Goal: Task Accomplishment & Management: Manage account settings

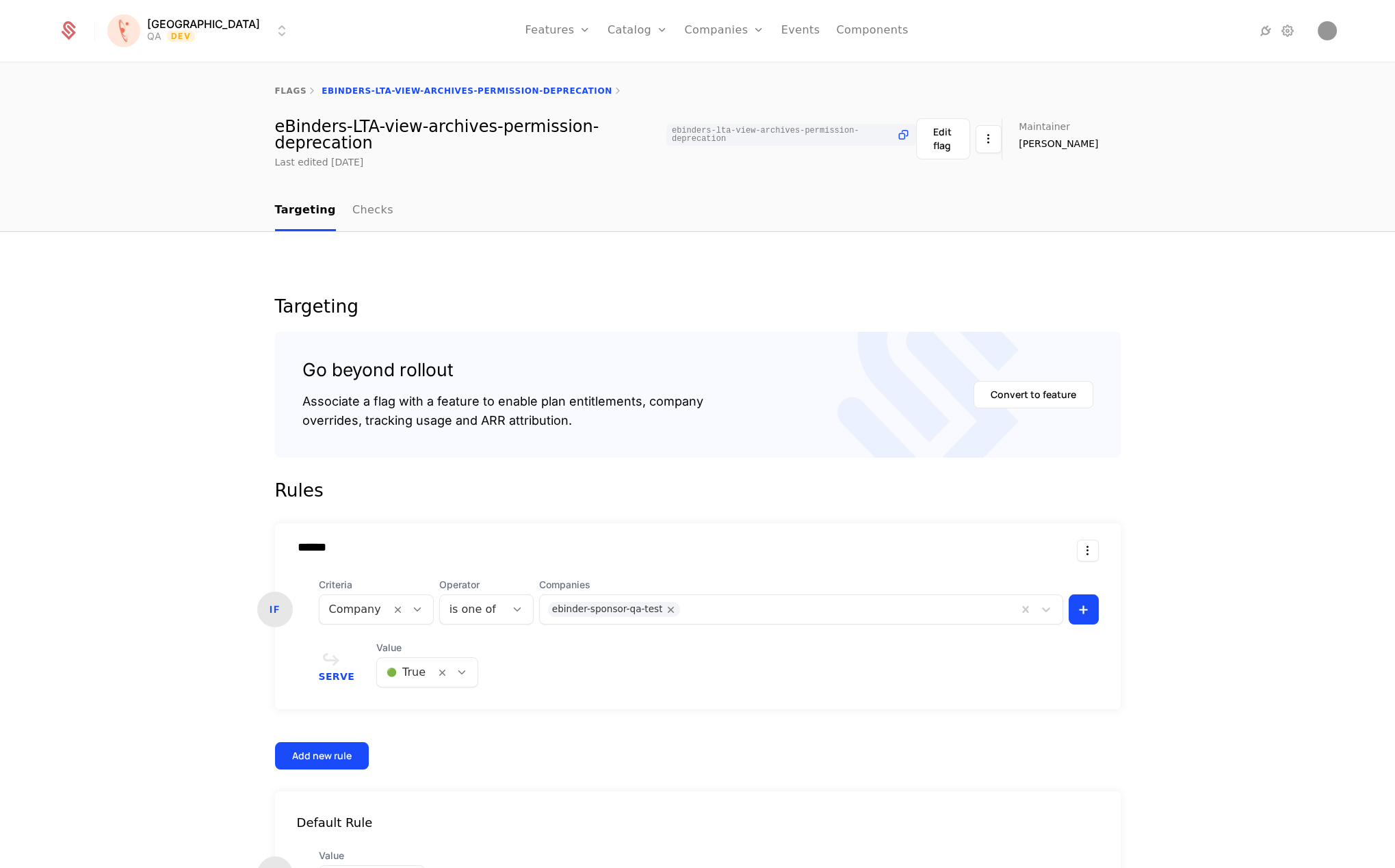
click at [290, 88] on link "flags" at bounding box center [291, 91] width 32 height 9
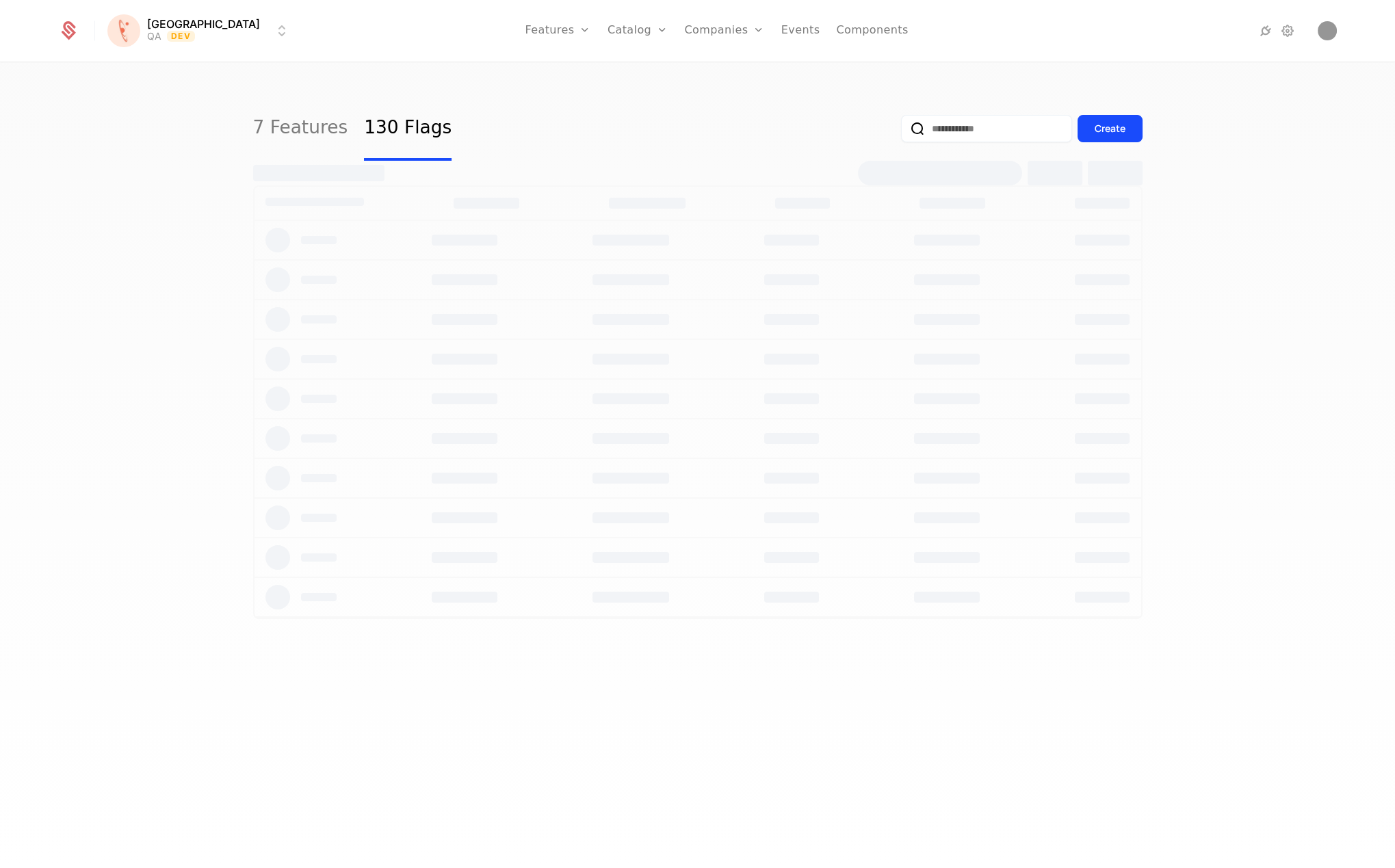
click at [149, 19] on html "[PERSON_NAME] QA Dev Features Features Flags Catalog Plans Add Ons Credits Conf…" at bounding box center [697, 434] width 1395 height 868
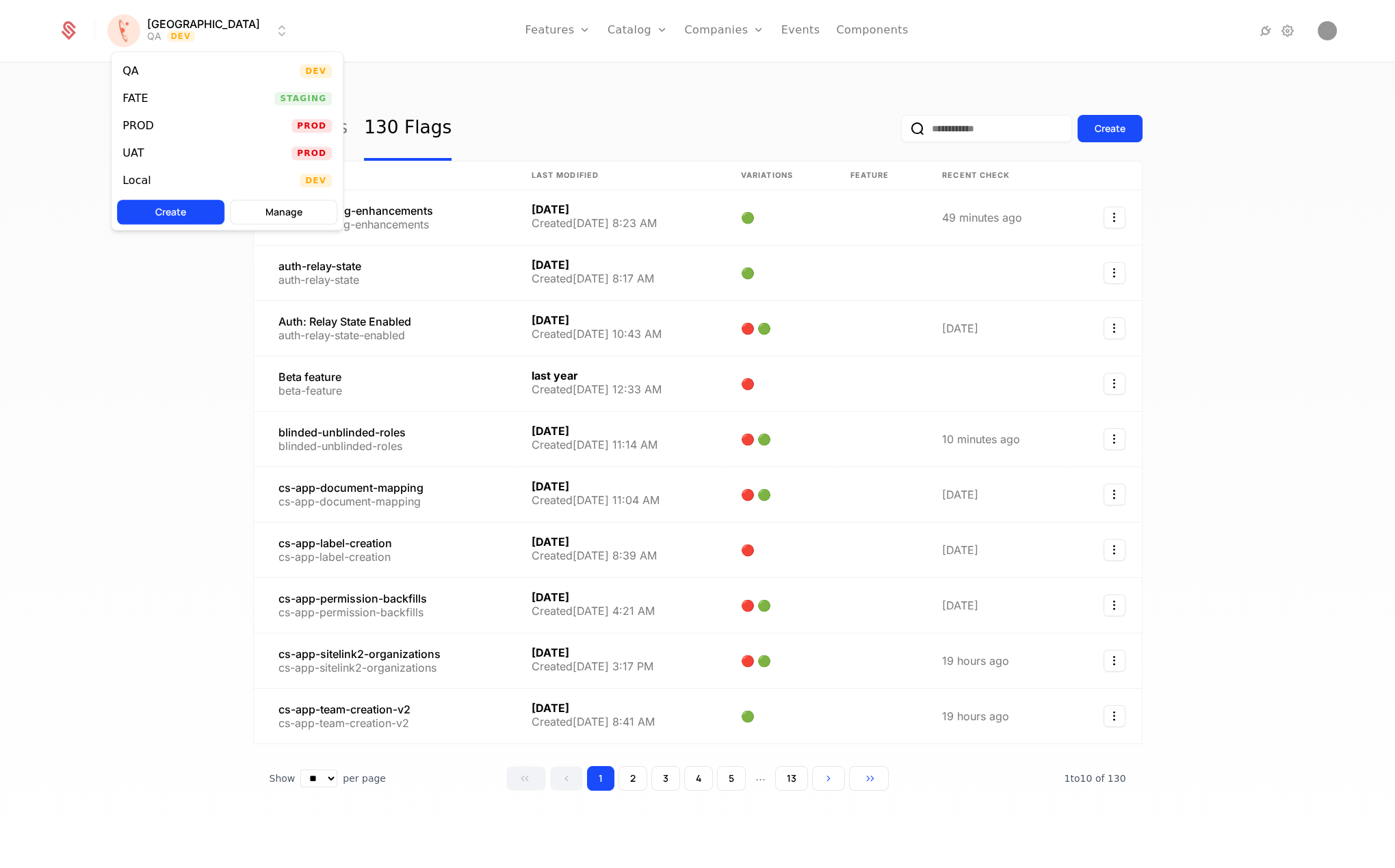
click at [392, 19] on html "[PERSON_NAME] QA Dev Features Features Flags Catalog Plans Add Ons Credits Conf…" at bounding box center [697, 434] width 1395 height 868
click at [644, 372] on link at bounding box center [619, 384] width 209 height 55
click at [828, 774] on icon "Go to next page" at bounding box center [828, 778] width 9 height 9
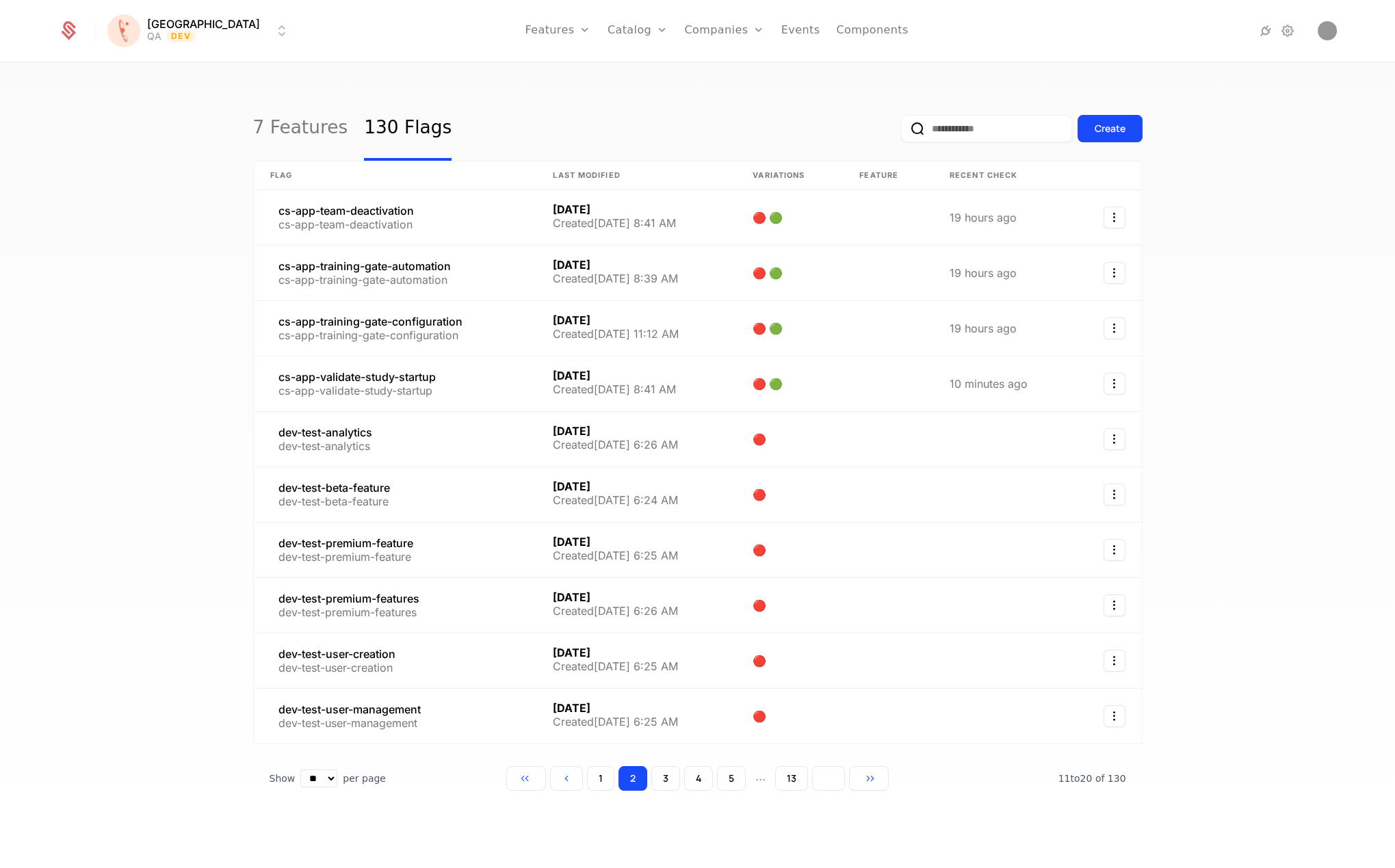
click at [828, 774] on icon "Go to next page" at bounding box center [828, 778] width 9 height 9
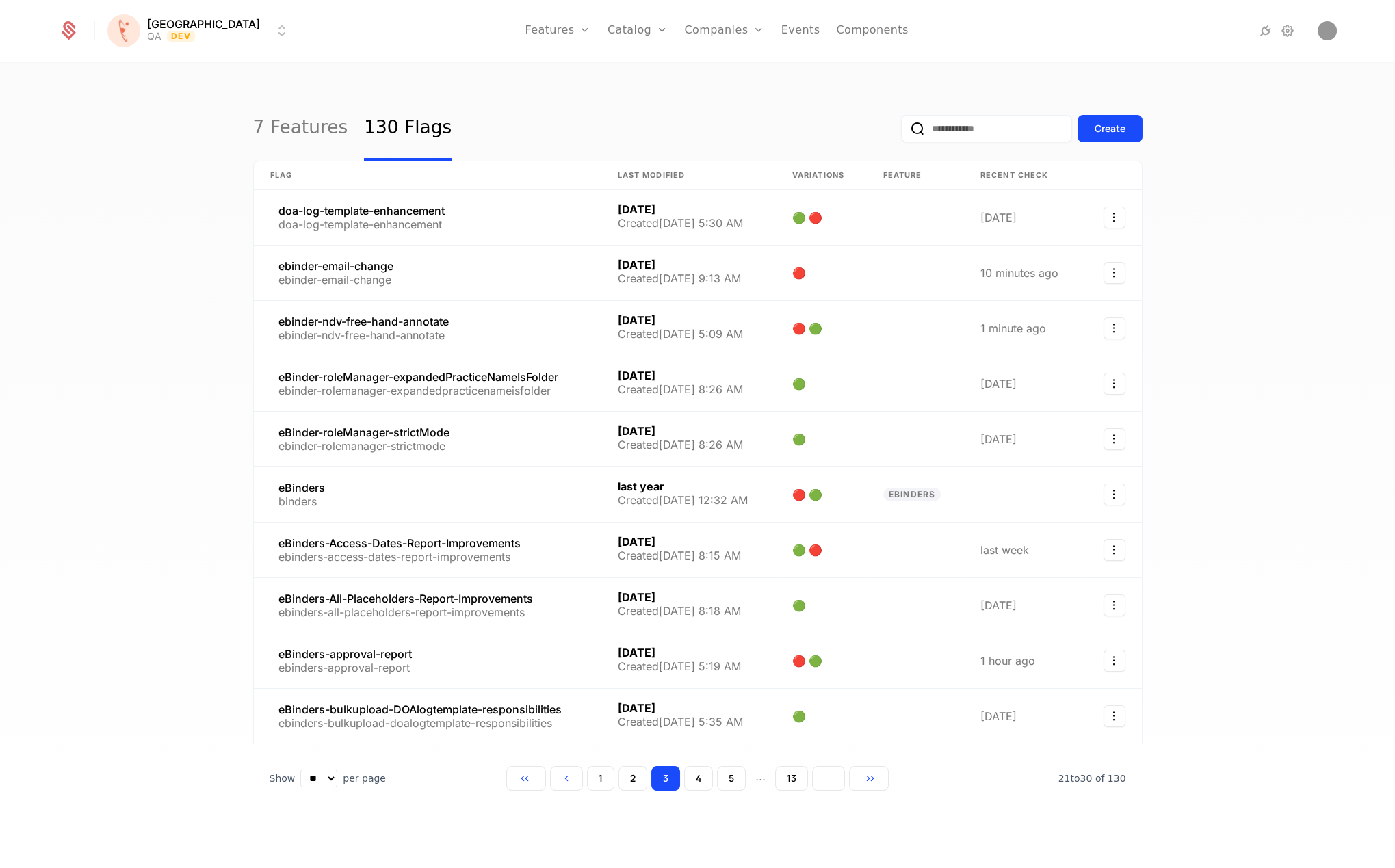
click at [828, 774] on icon "Go to next page" at bounding box center [828, 778] width 9 height 9
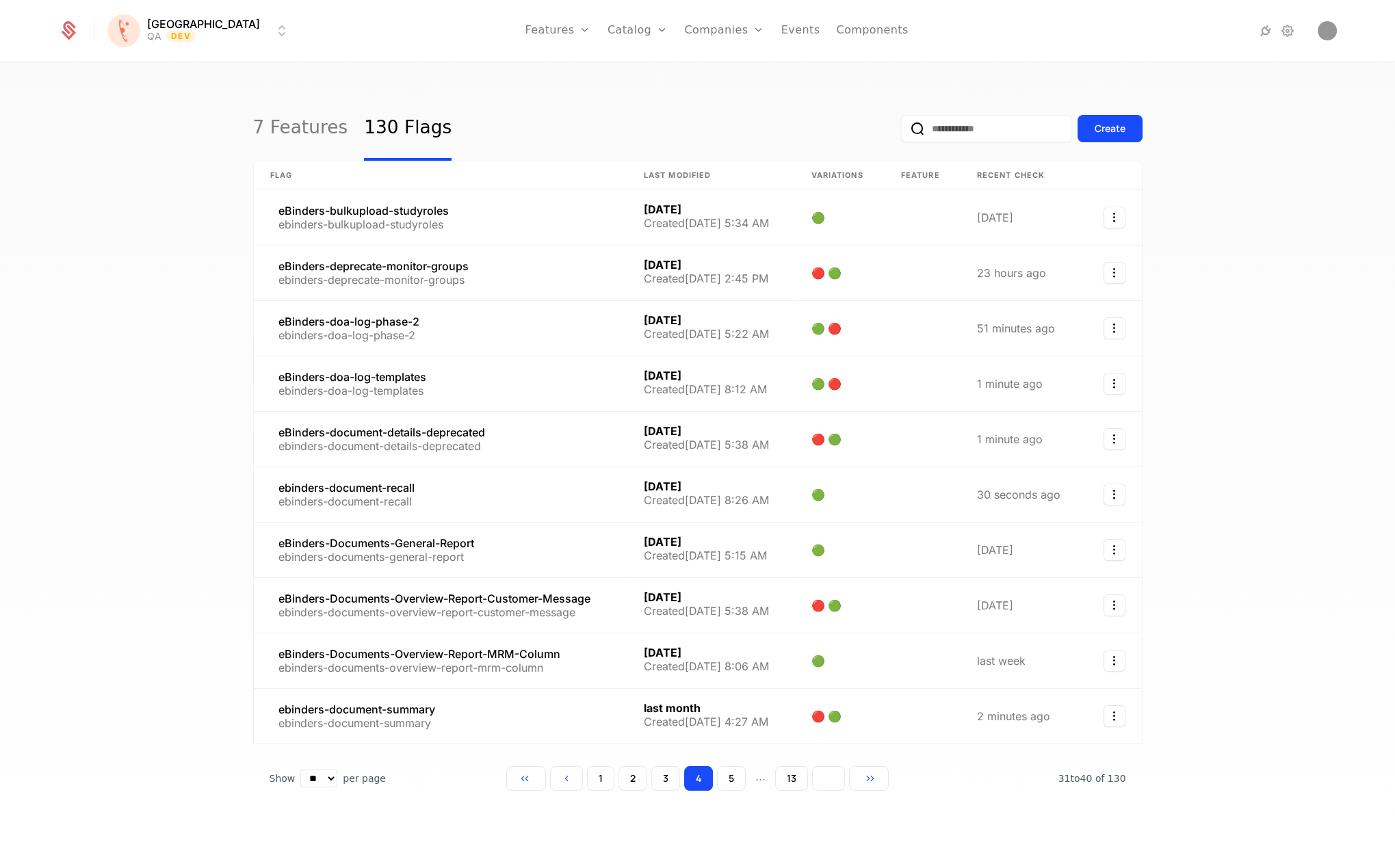
click at [828, 774] on icon "Go to next page" at bounding box center [828, 778] width 9 height 9
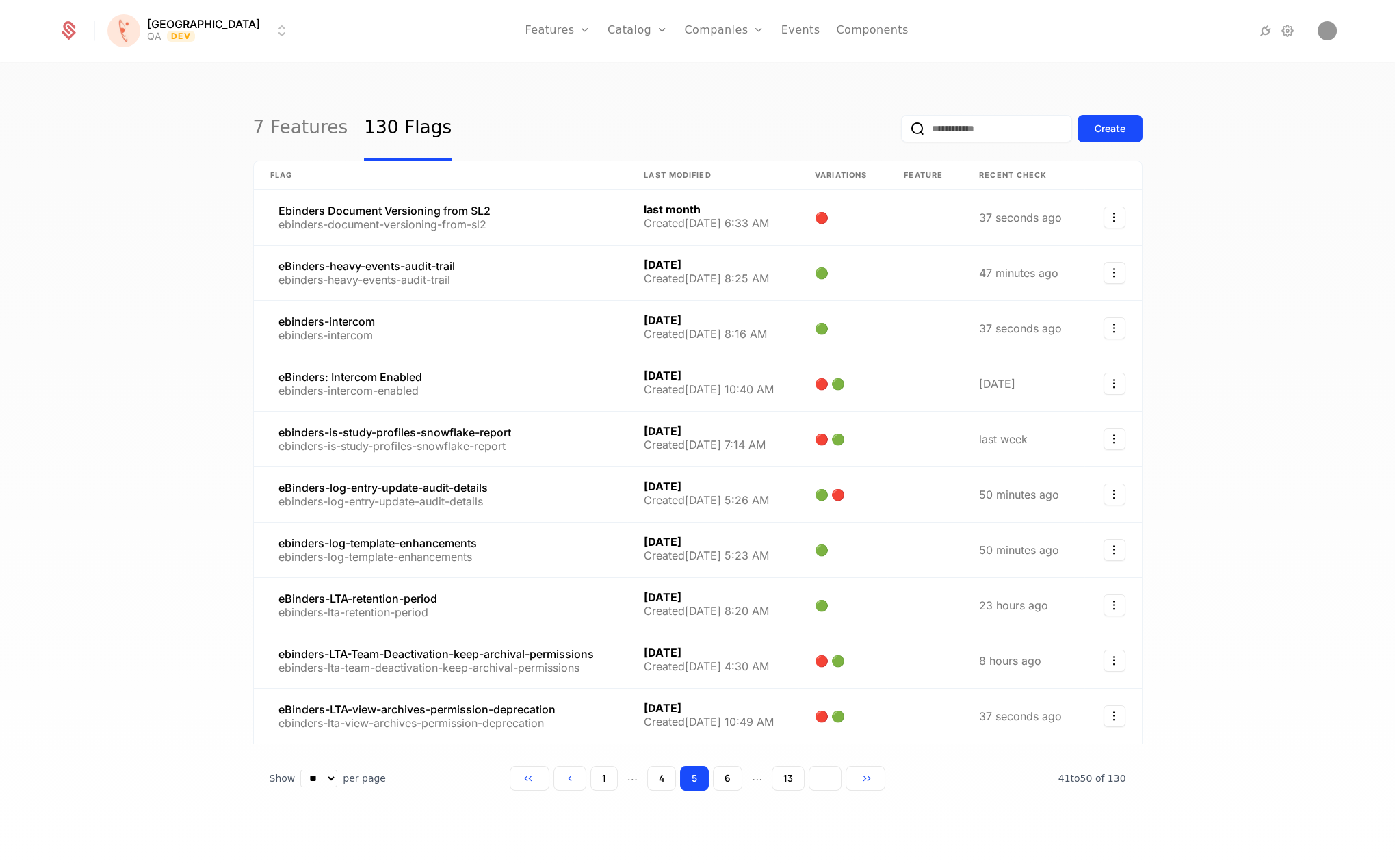
click at [828, 772] on button "Go to next page" at bounding box center [826, 778] width 33 height 25
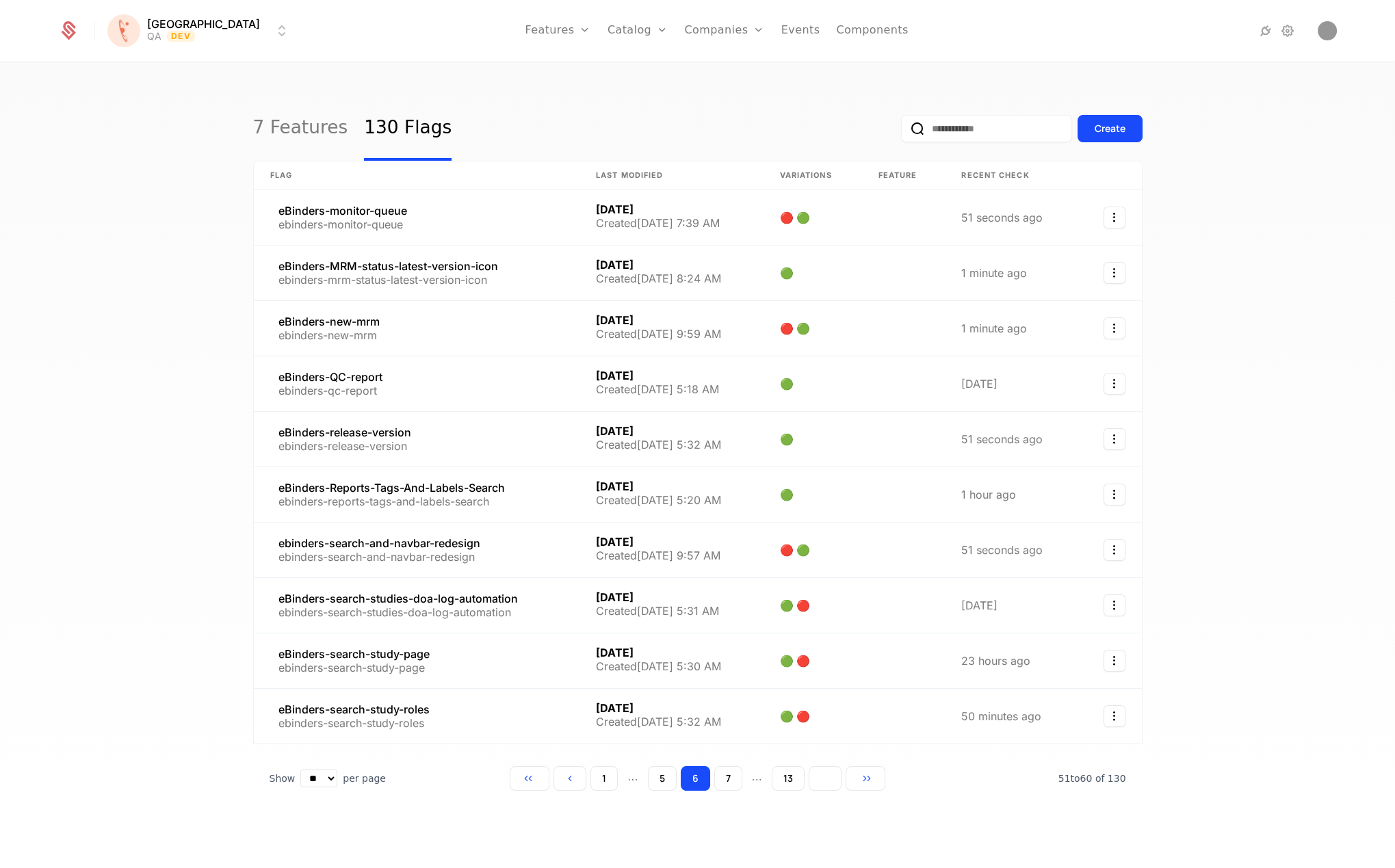
click at [828, 772] on button "Go to next page" at bounding box center [826, 778] width 33 height 25
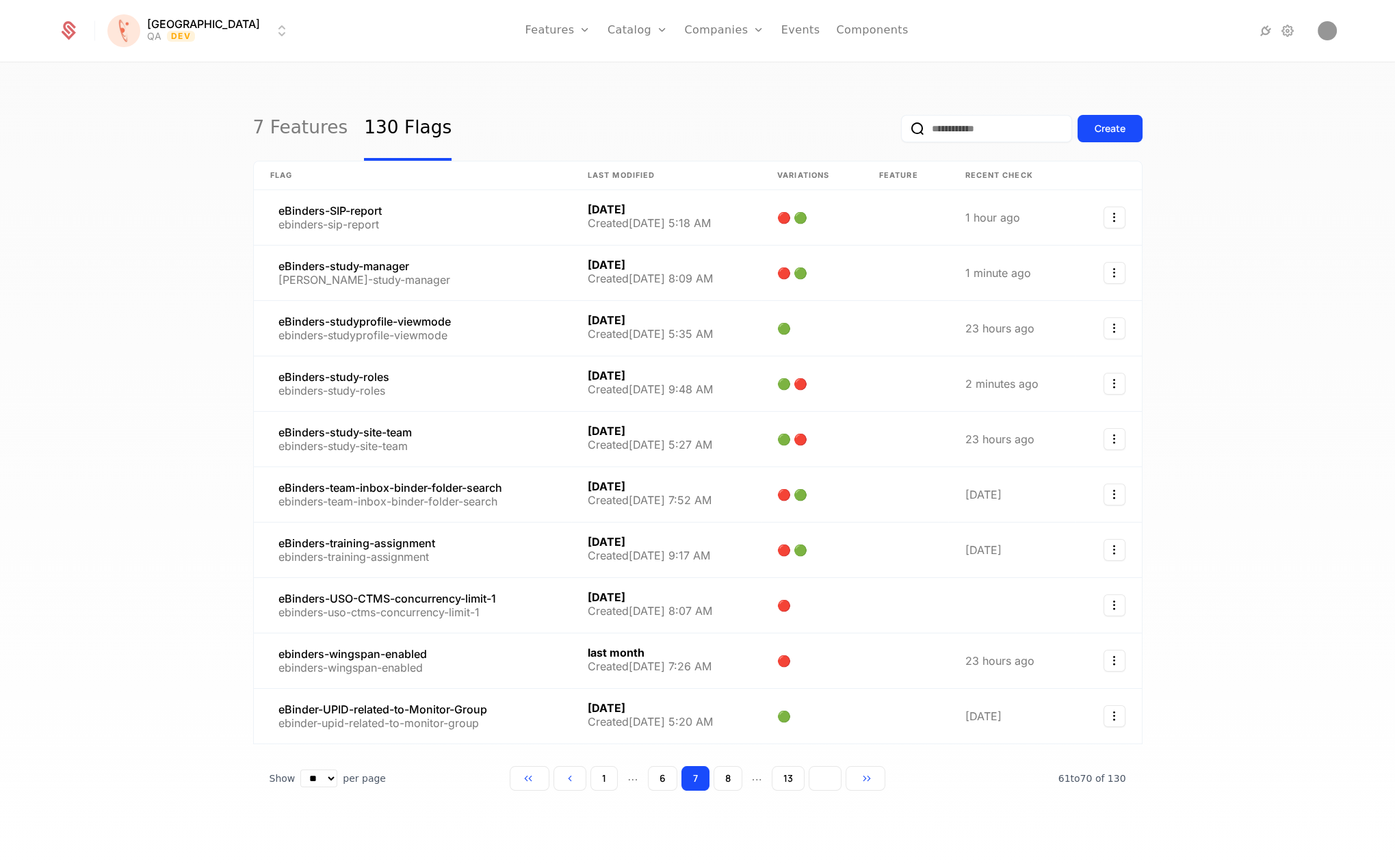
click at [828, 772] on button "Go to next page" at bounding box center [826, 778] width 33 height 25
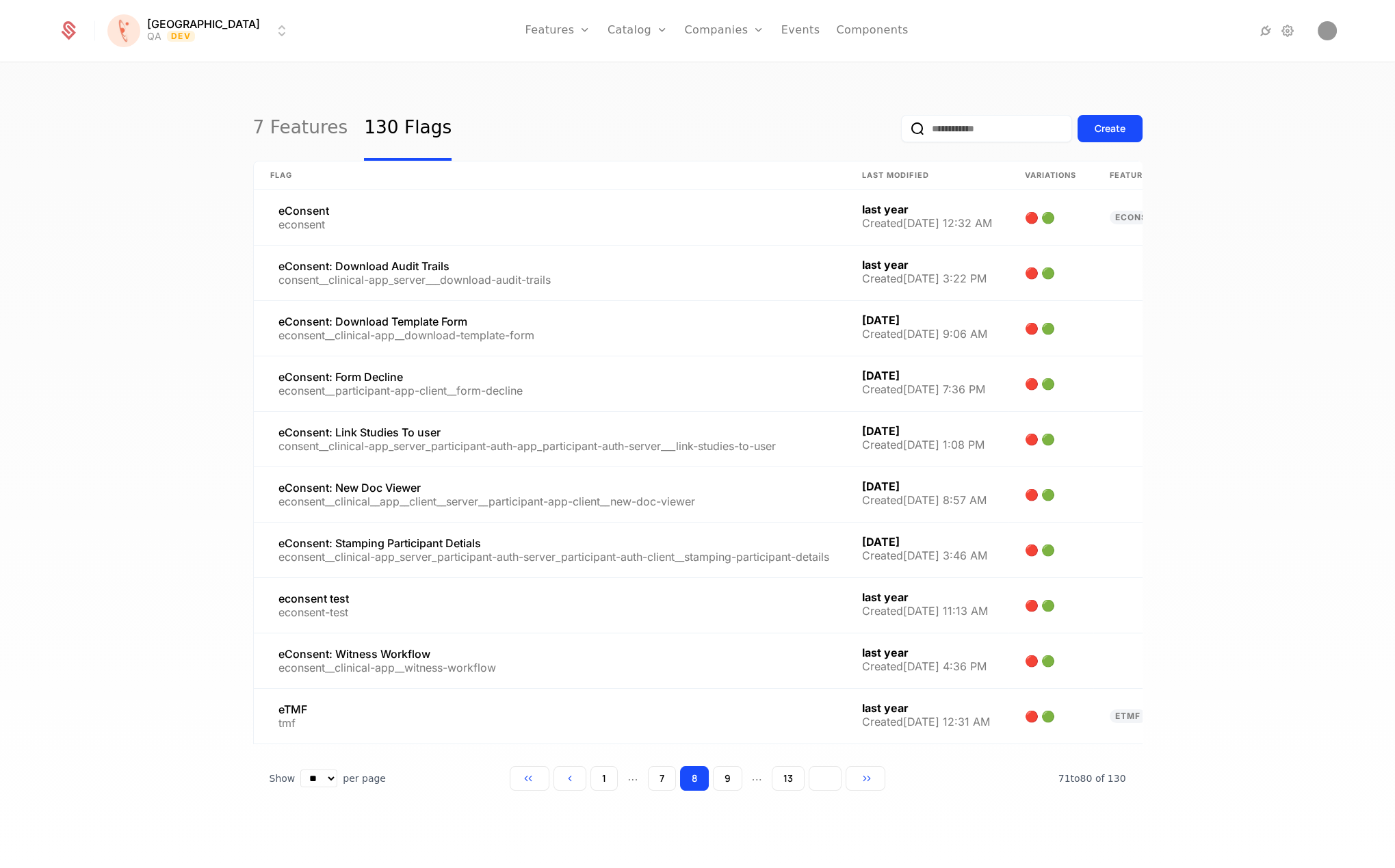
click at [828, 772] on button "Go to next page" at bounding box center [826, 778] width 33 height 25
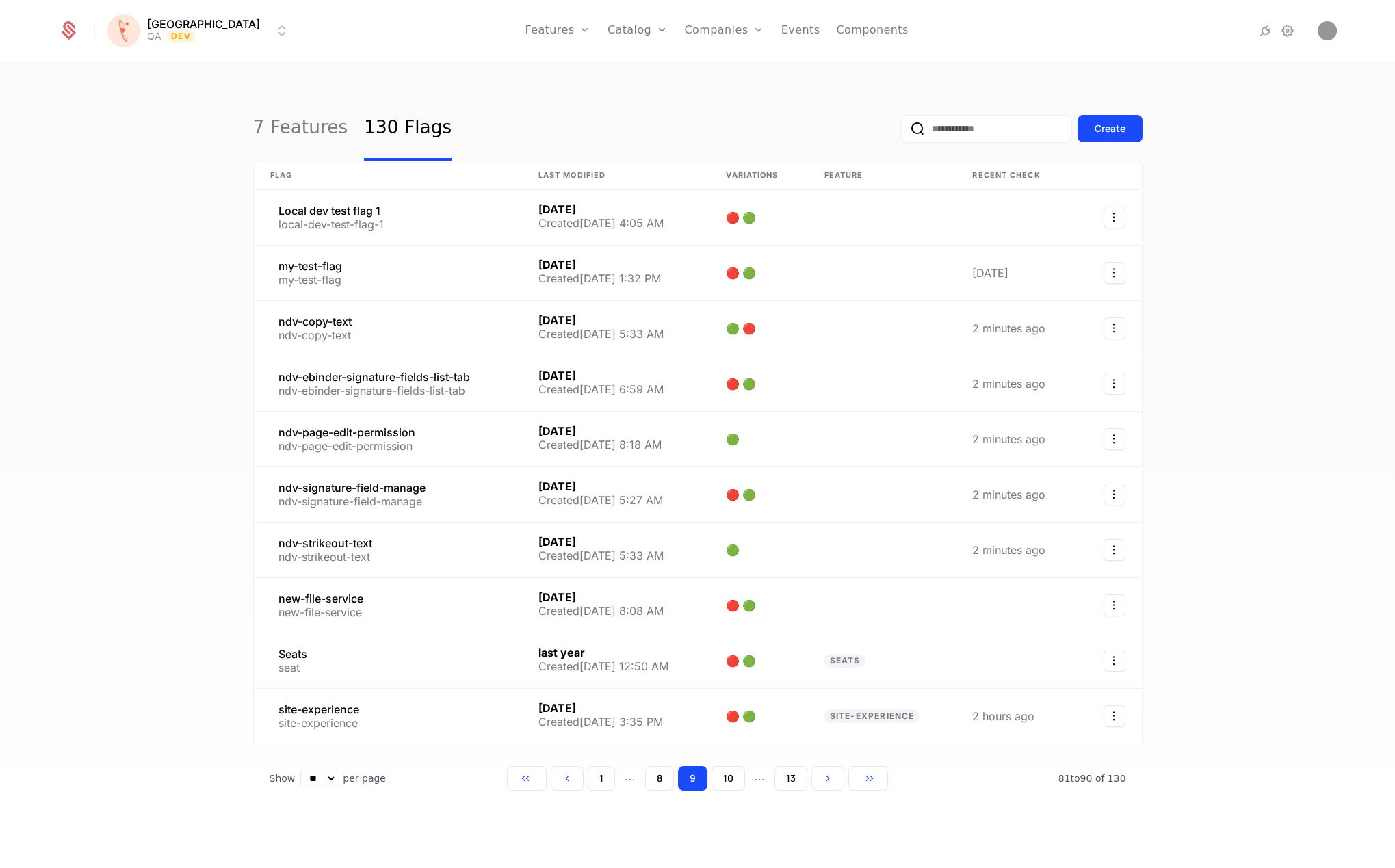
click at [988, 125] on input "email" at bounding box center [987, 128] width 171 height 27
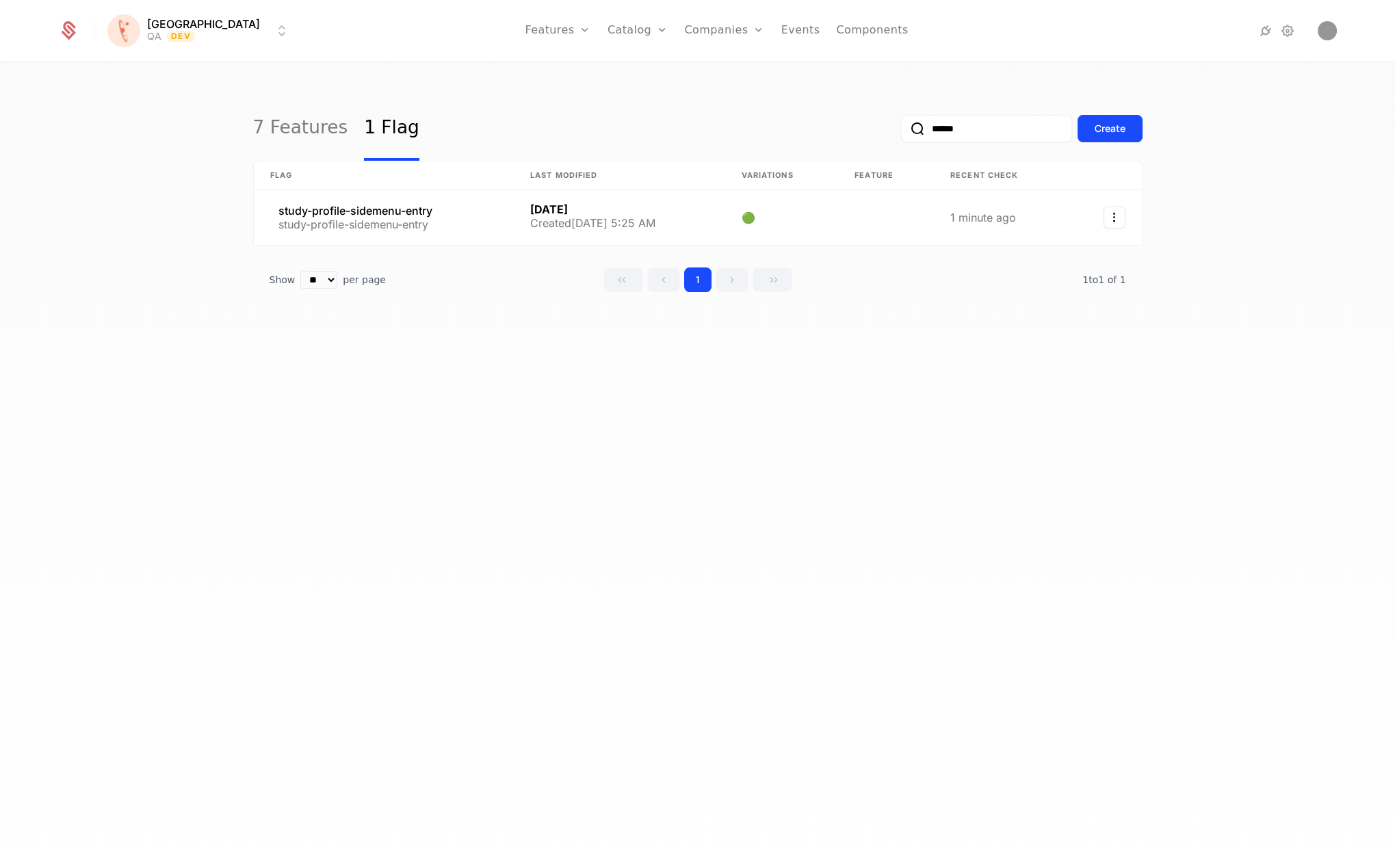
type input "*******"
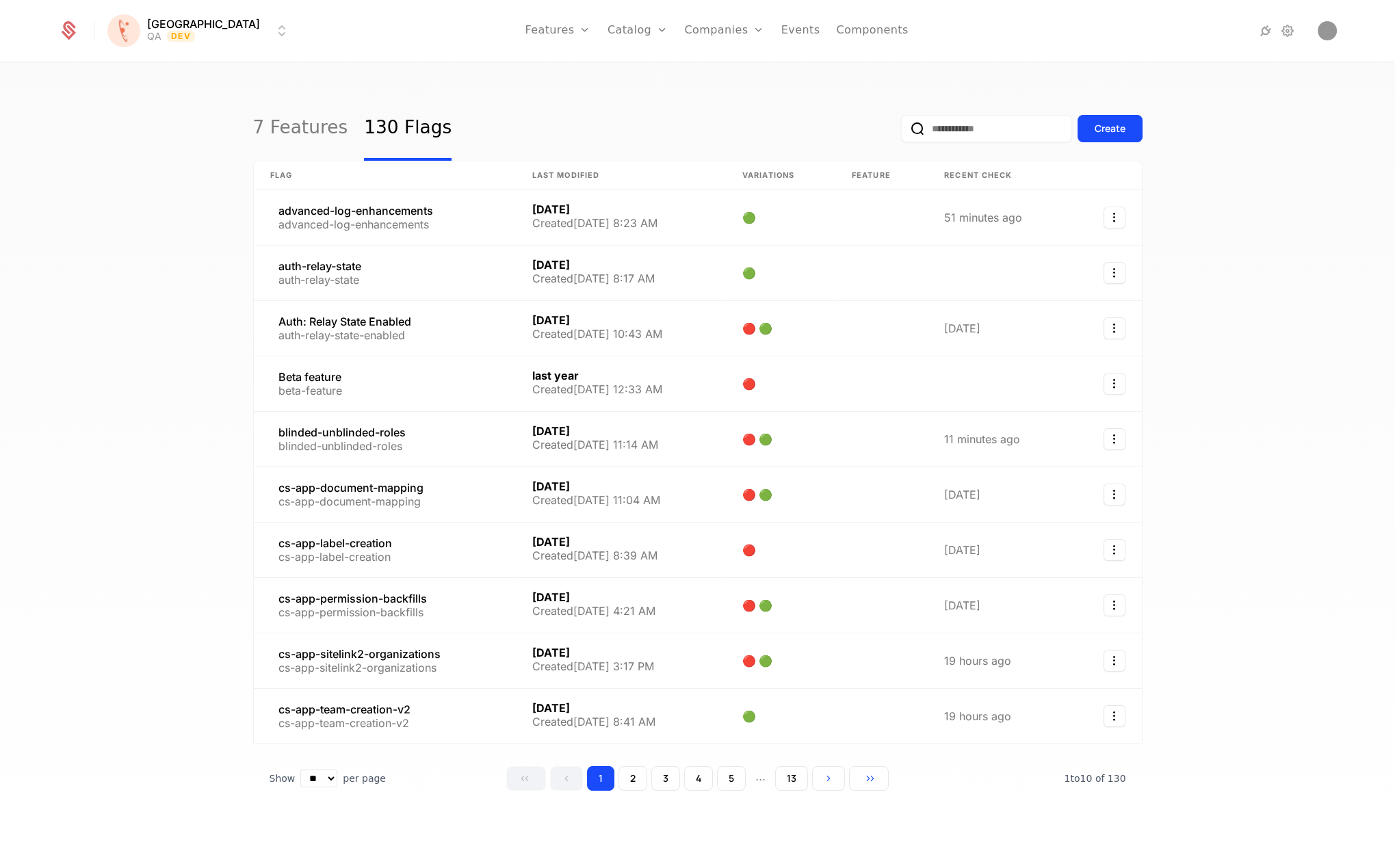
click at [988, 137] on input "email" at bounding box center [987, 128] width 171 height 27
type input "*******"
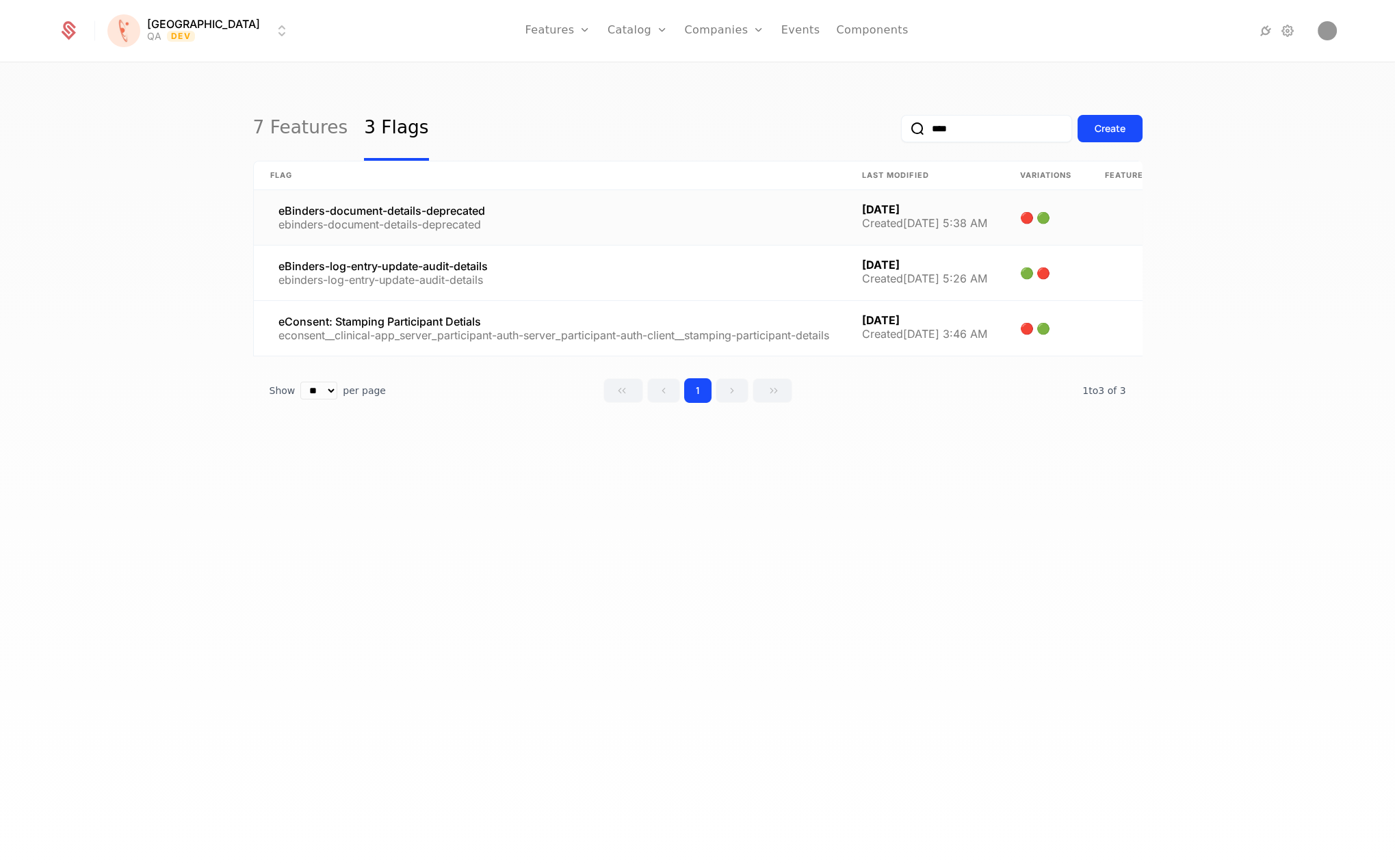
type input "****"
click at [512, 225] on link at bounding box center [550, 218] width 592 height 55
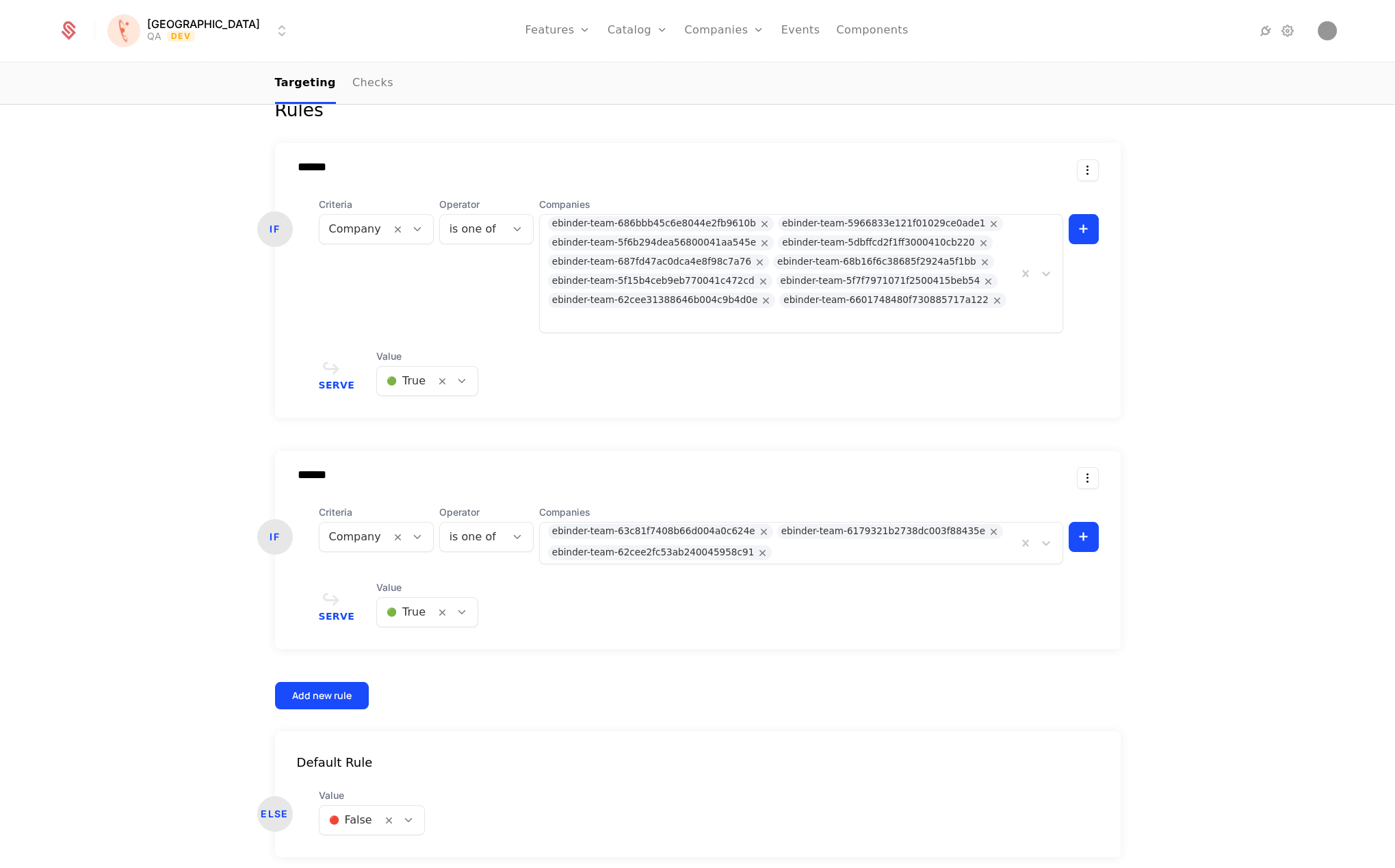
scroll to position [398, 0]
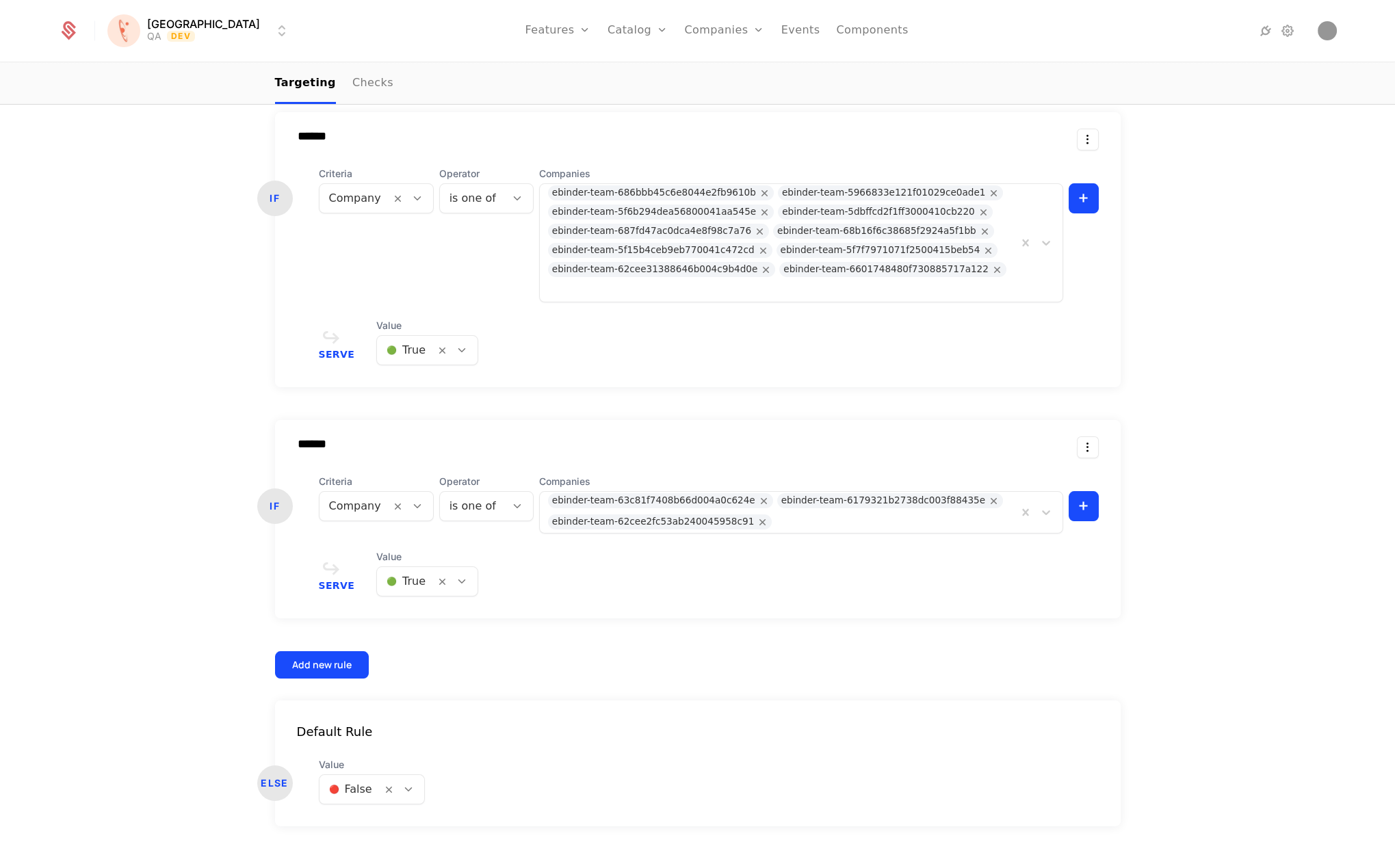
click at [328, 658] on div "Add new rule" at bounding box center [321, 665] width 59 height 14
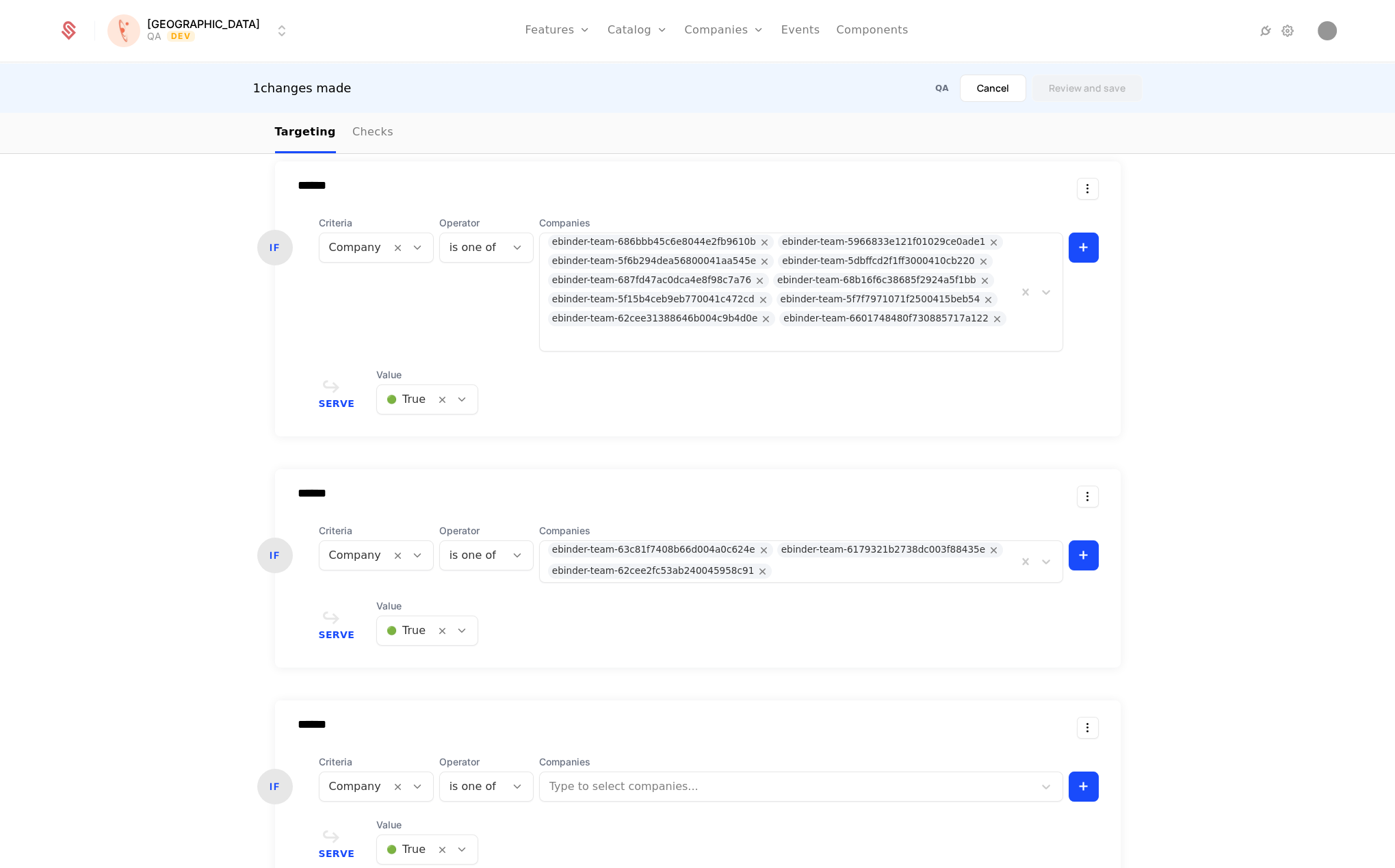
scroll to position [61, 0]
click at [622, 765] on body "Florence QA Dev Features Features Flags Catalog Plans Add Ons Credits Configura…" at bounding box center [697, 434] width 1395 height 868
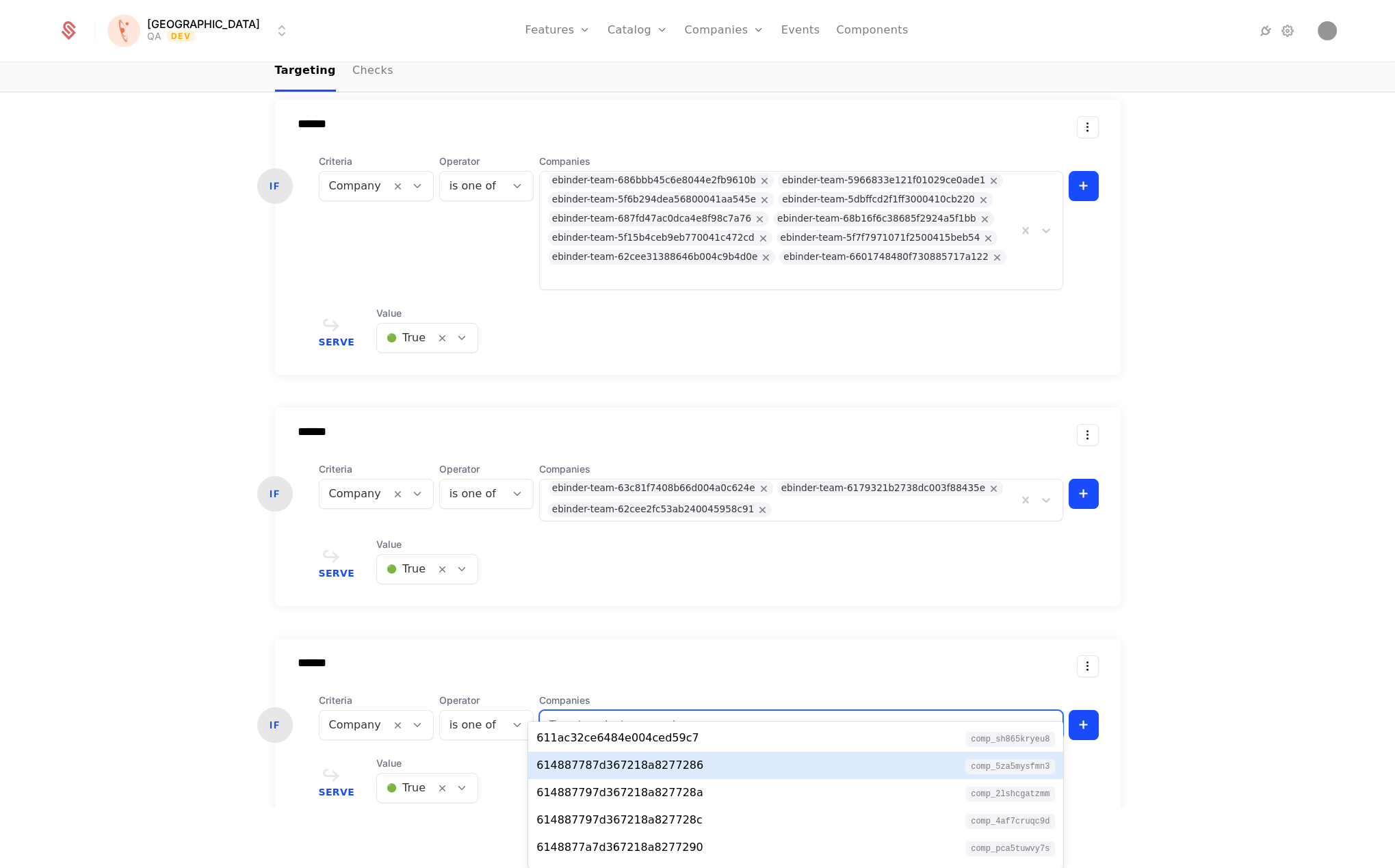
paste input "**********"
type input "**********"
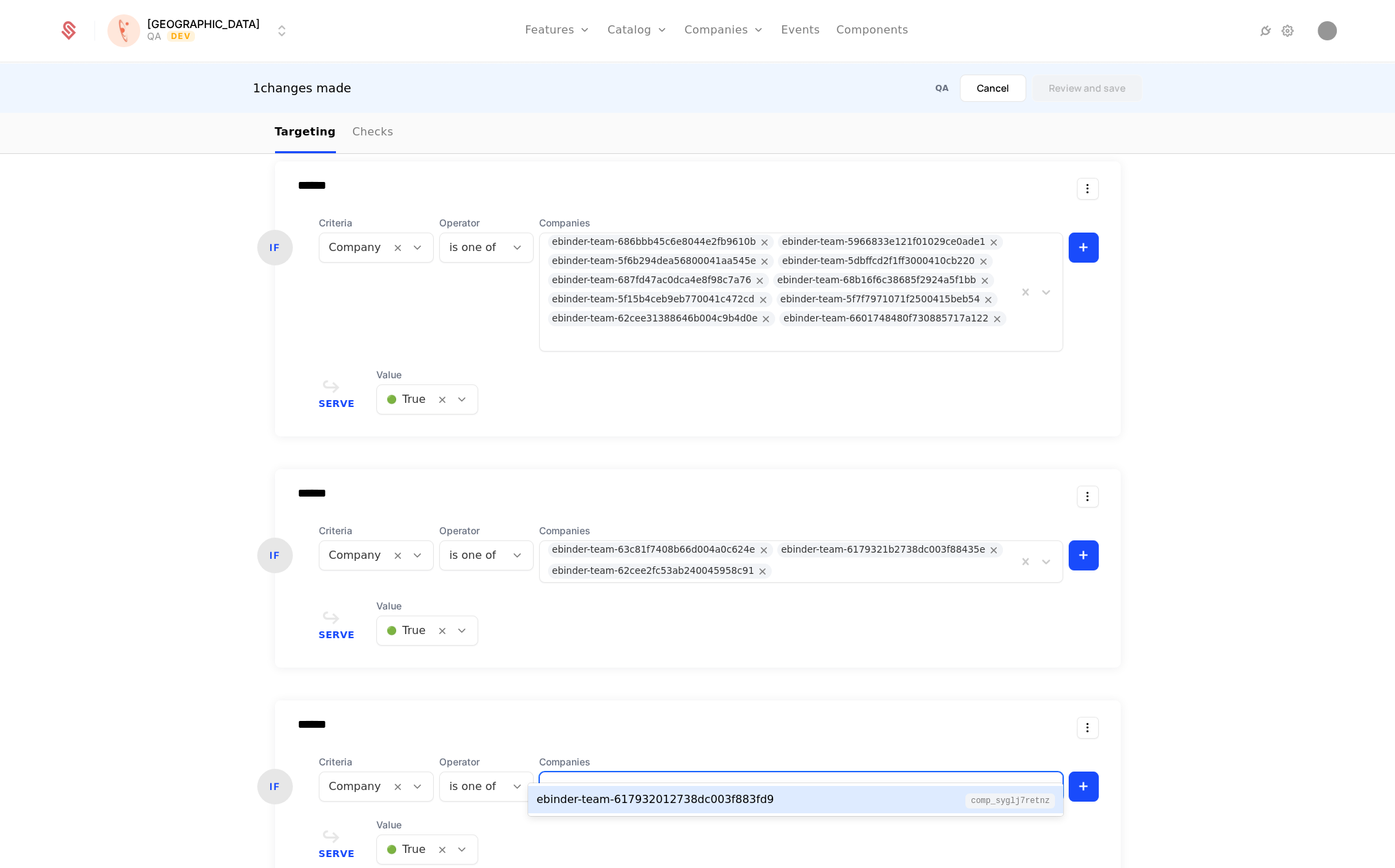
click at [676, 795] on div "ebinder-team-617932012738dc003f883fd9" at bounding box center [655, 800] width 238 height 16
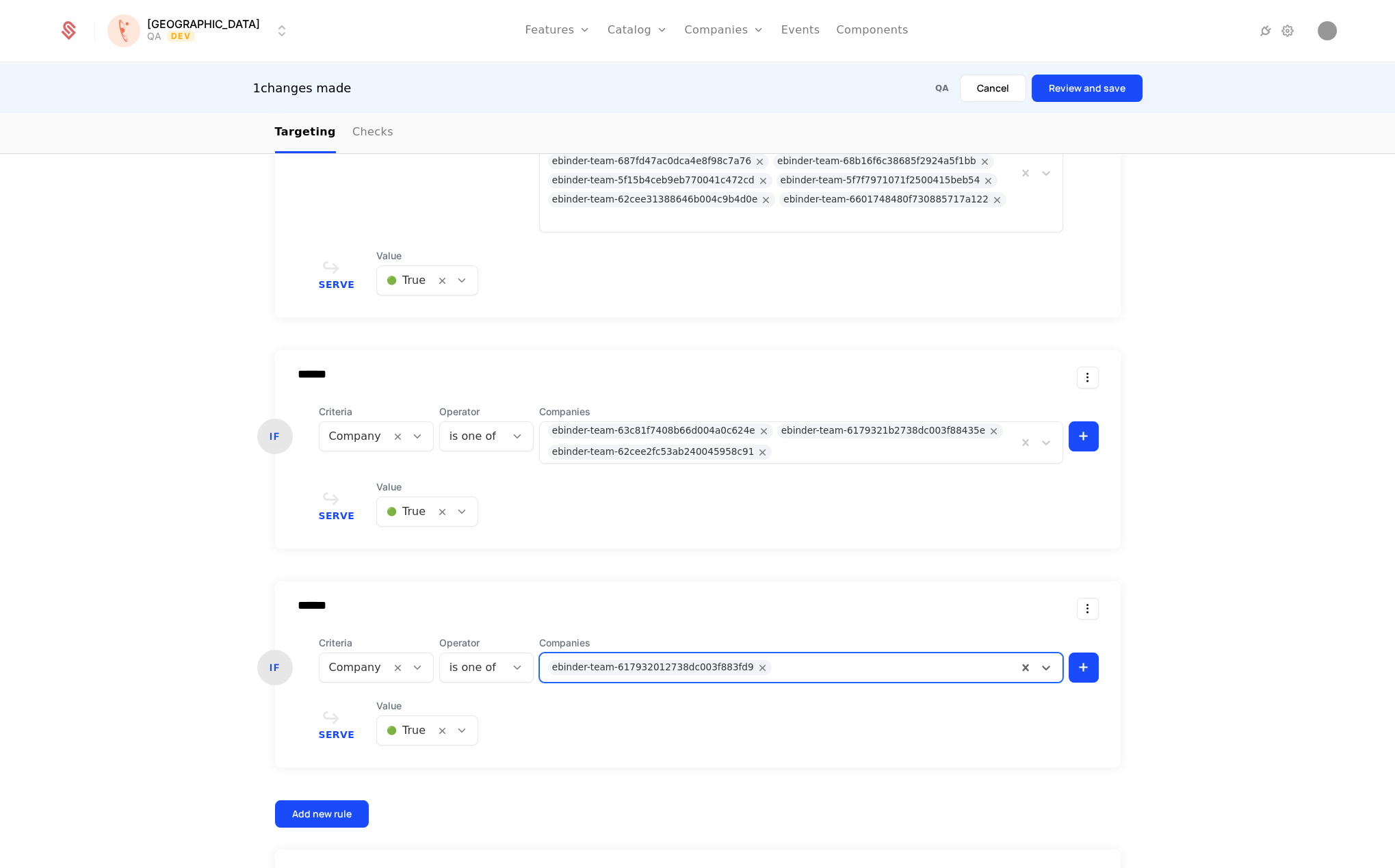
scroll to position [528, 0]
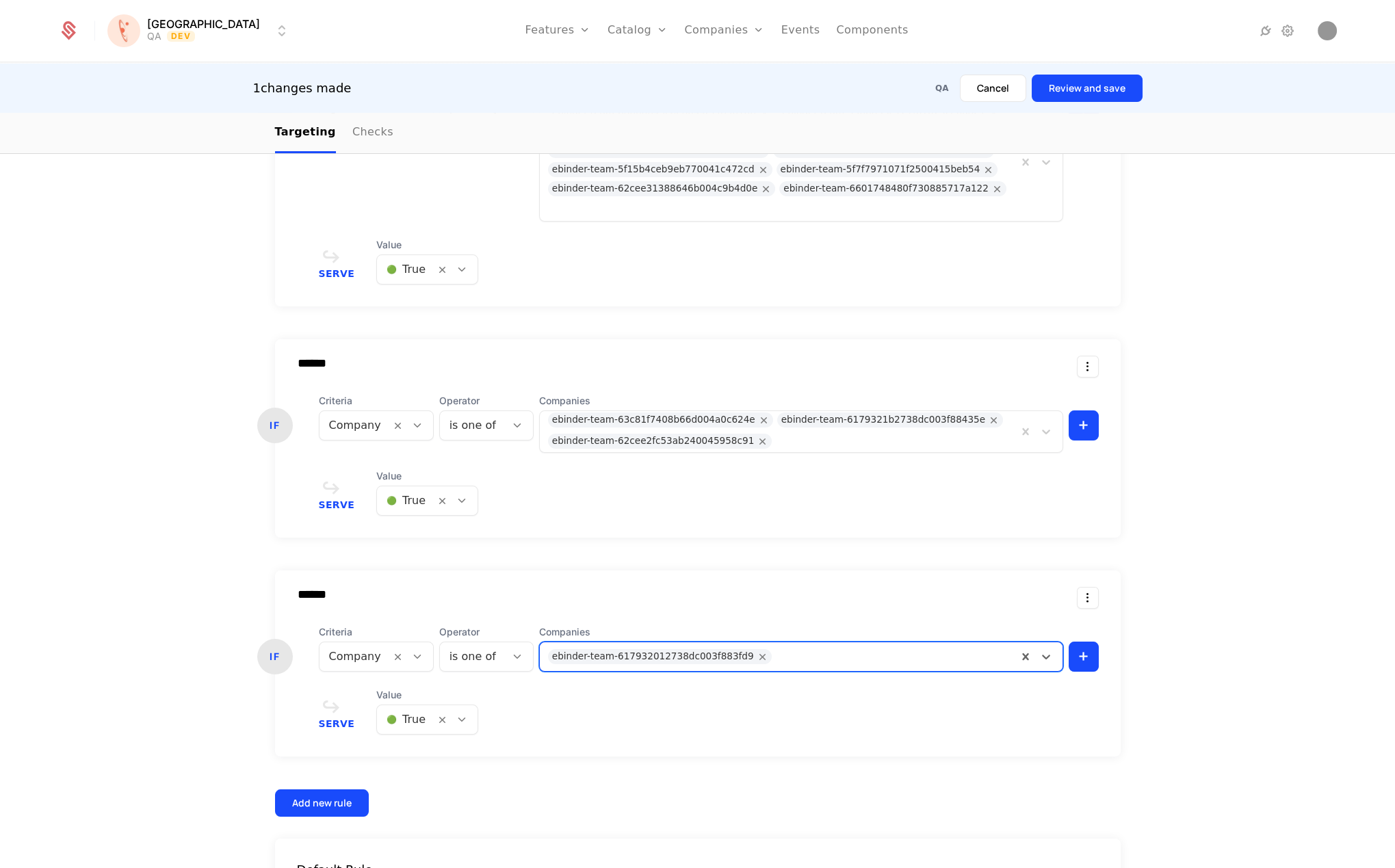
click at [1080, 91] on button "Review and save" at bounding box center [1087, 88] width 111 height 27
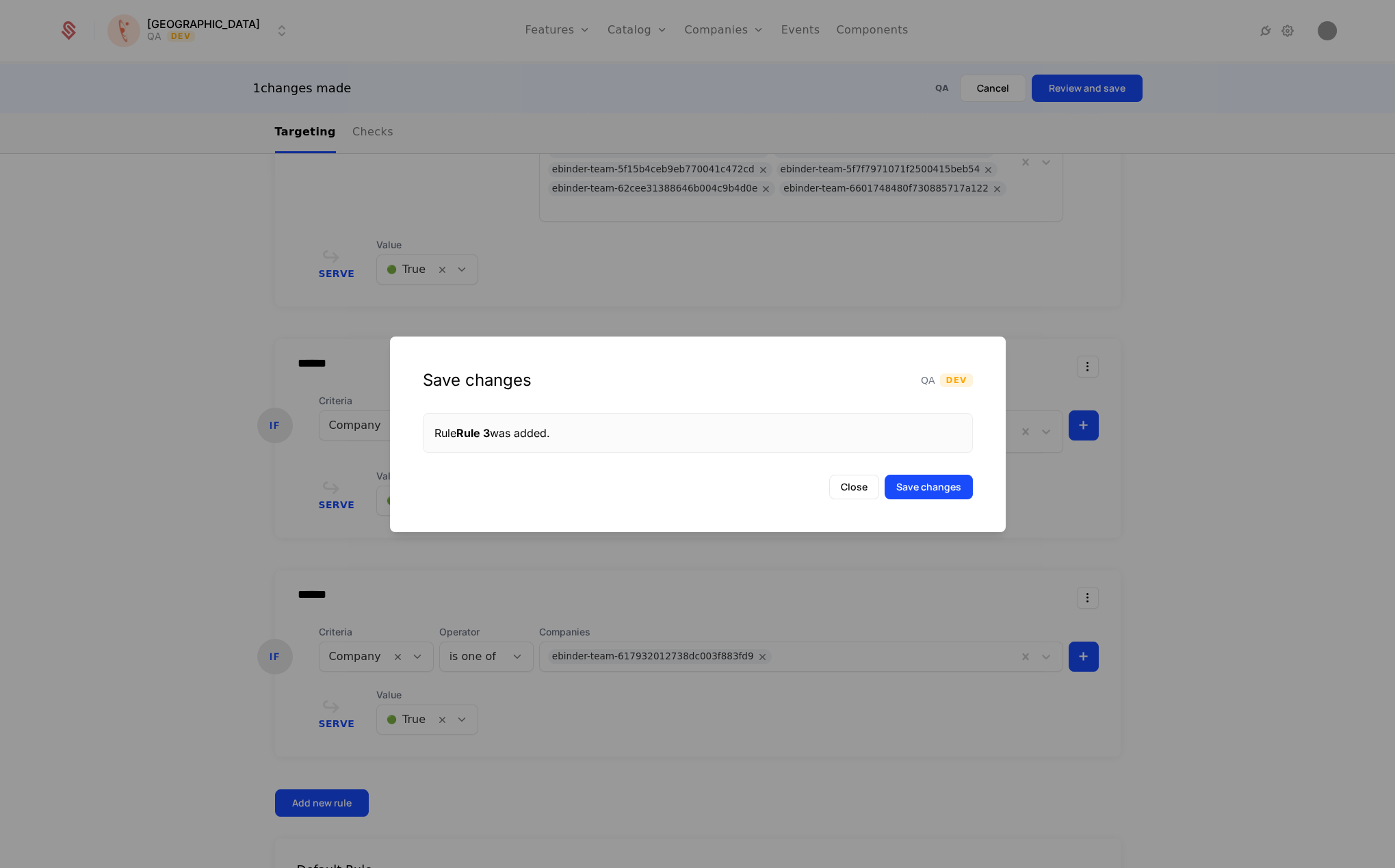
click at [950, 481] on button "Save changes" at bounding box center [929, 487] width 88 height 25
